Goal: Task Accomplishment & Management: Manage account settings

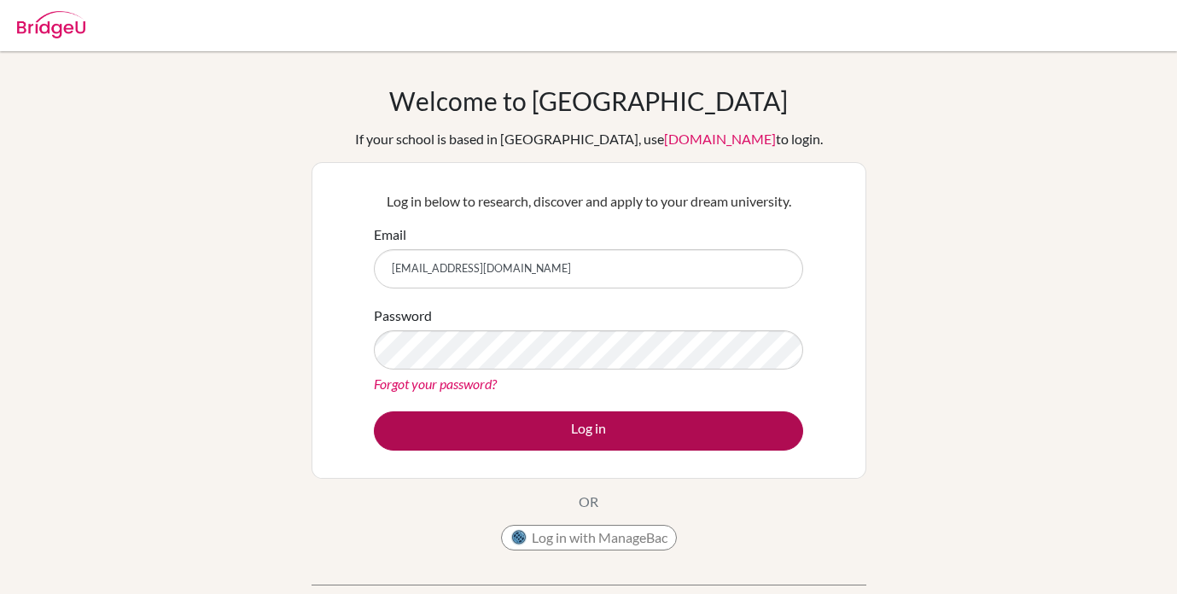
click at [502, 428] on button "Log in" at bounding box center [588, 430] width 429 height 39
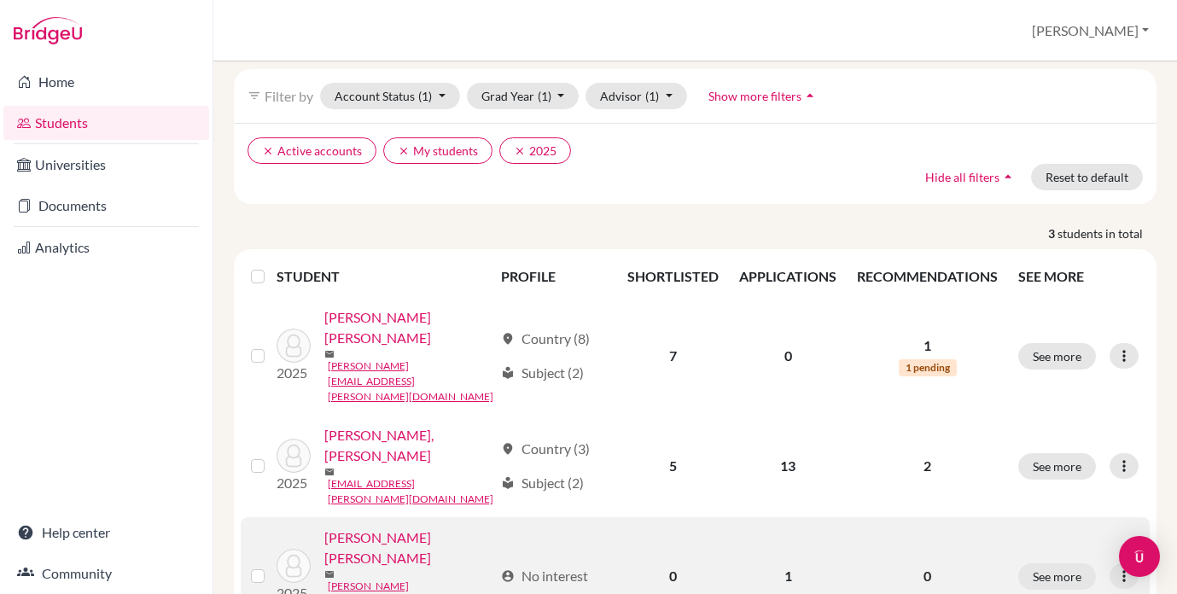
click at [386, 528] on link "Rodriguez Zepeda, Daniel" at bounding box center [408, 548] width 169 height 41
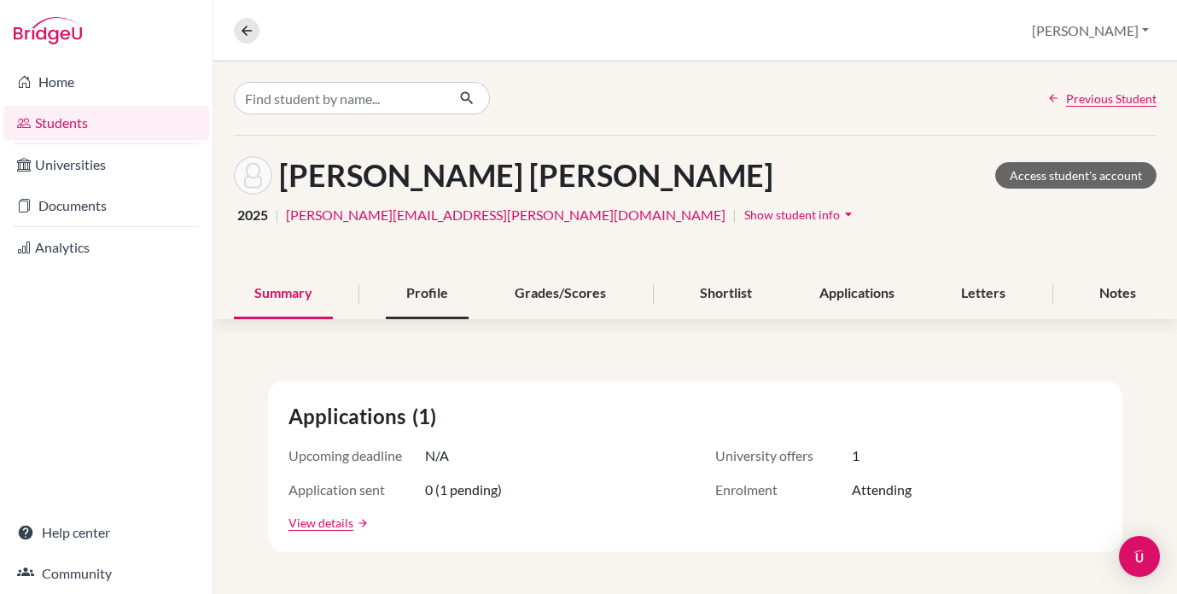
click at [434, 292] on div "Profile" at bounding box center [427, 294] width 83 height 50
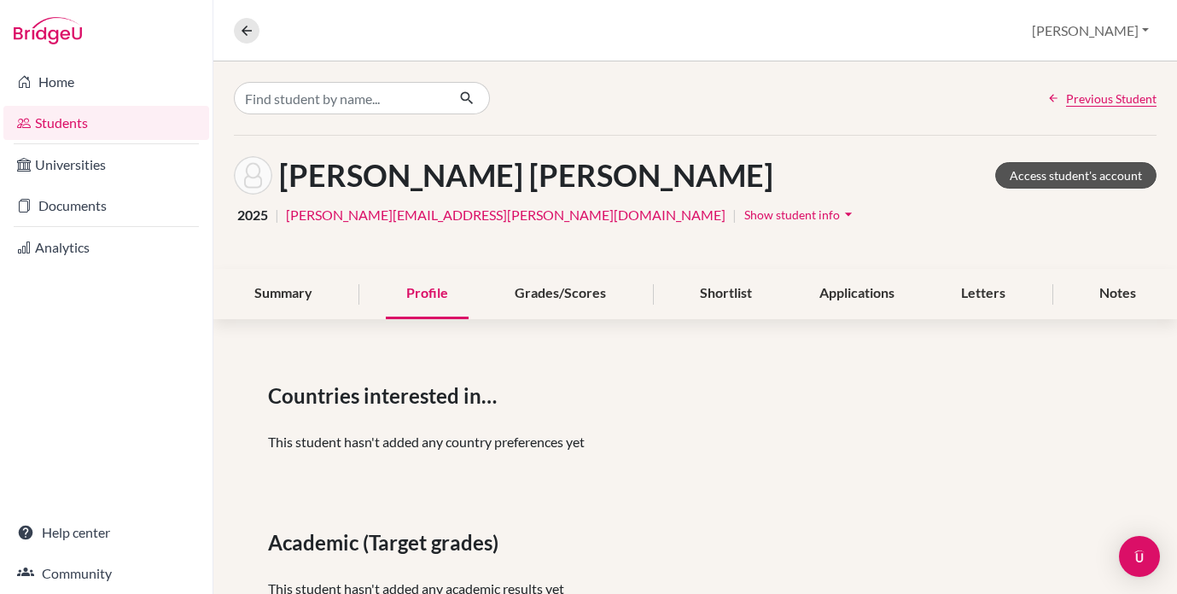
click at [1062, 170] on link "Access student's account" at bounding box center [1075, 175] width 161 height 26
